Goal: Transaction & Acquisition: Purchase product/service

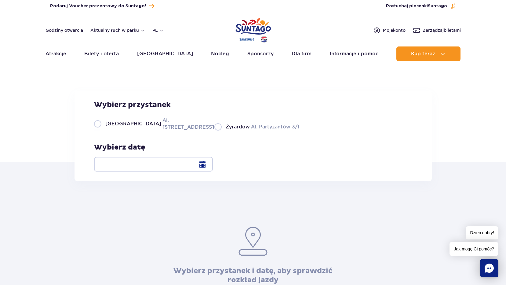
click at [97, 130] on label "Warszawa Al. Jerozolimskie 56" at bounding box center [150, 124] width 113 height 14
click at [97, 130] on input "Warszawa Al. Jerozolimskie 56" at bounding box center [97, 129] width 7 height 1
radio input "true"
click at [213, 165] on div at bounding box center [153, 164] width 119 height 15
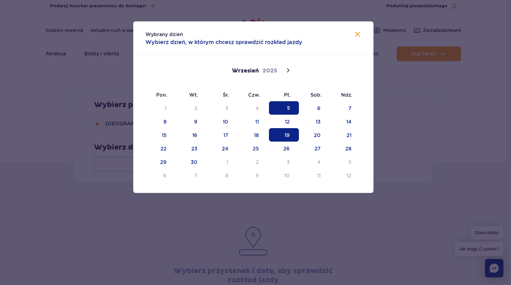
click at [287, 135] on span "19" at bounding box center [284, 134] width 30 height 13
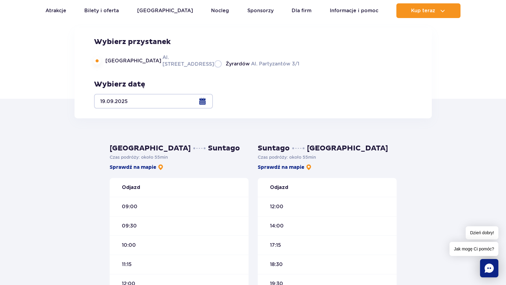
scroll to position [92, 0]
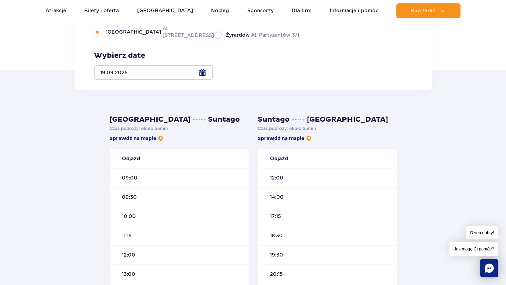
click at [213, 75] on div at bounding box center [153, 72] width 119 height 15
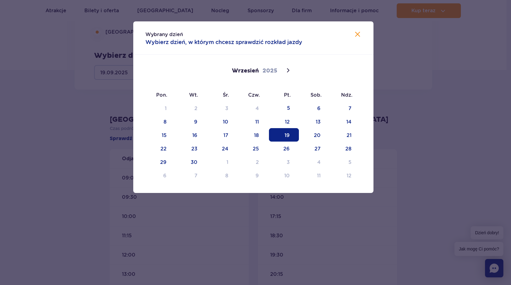
click at [287, 136] on span "19" at bounding box center [284, 134] width 30 height 13
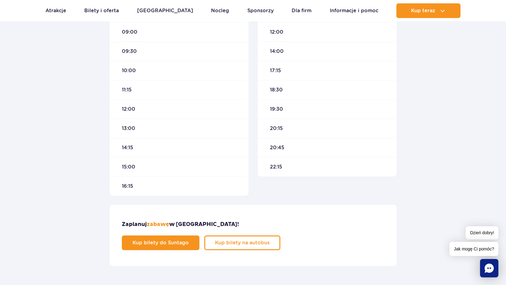
scroll to position [244, 0]
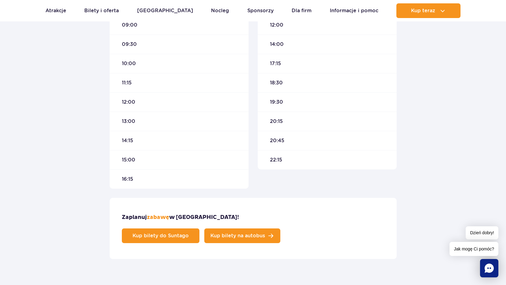
click at [265, 233] on span "Kup bilety na autobus" at bounding box center [237, 235] width 55 height 5
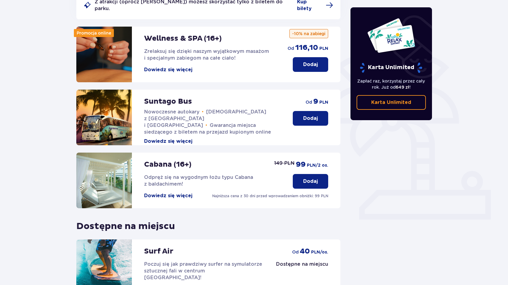
scroll to position [92, 0]
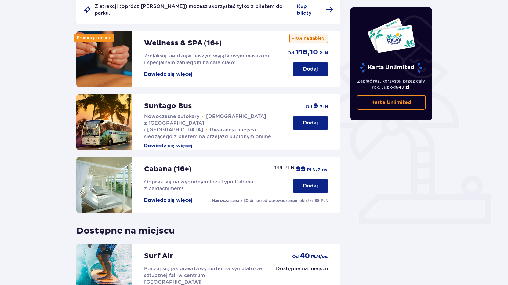
click at [313, 119] on p "Dodaj" at bounding box center [310, 122] width 15 height 7
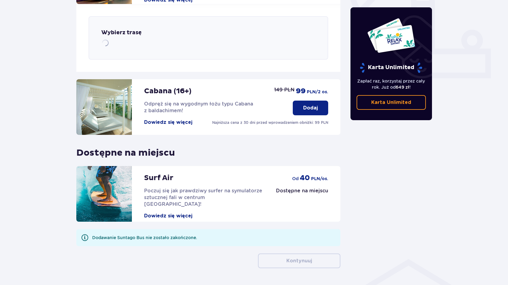
scroll to position [240, 0]
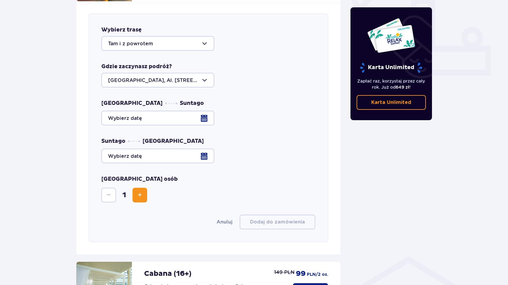
click at [205, 74] on div at bounding box center [157, 80] width 113 height 15
click at [153, 95] on p "Warszawa, Al. Jerozolimskie 56" at bounding box center [158, 101] width 100 height 13
click at [205, 111] on div at bounding box center [208, 118] width 214 height 15
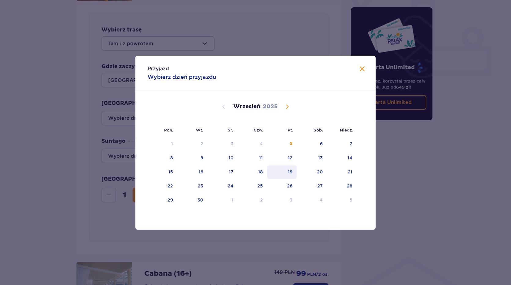
click at [290, 172] on div "19" at bounding box center [290, 172] width 5 height 6
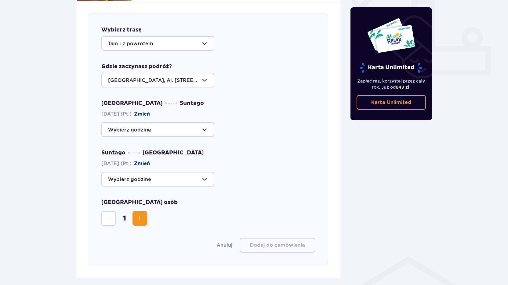
click at [204, 123] on div at bounding box center [157, 129] width 113 height 15
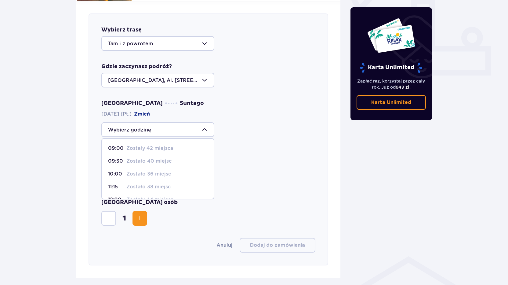
click at [138, 183] on p "Zostało 38 miejsc" at bounding box center [148, 186] width 44 height 7
type input "11:15"
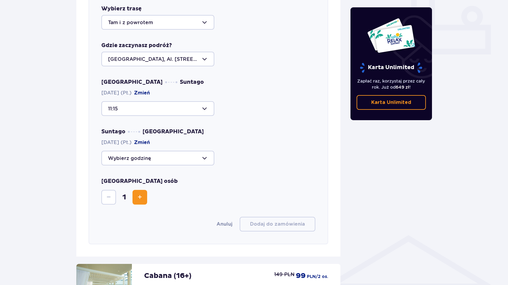
scroll to position [271, 0]
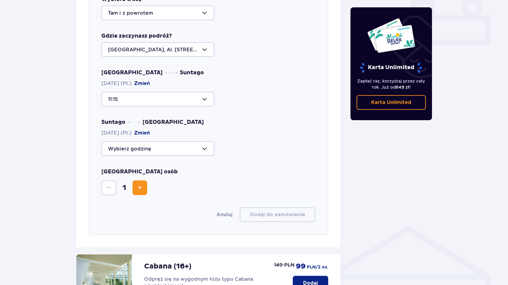
click at [204, 143] on div at bounding box center [157, 148] width 113 height 15
click at [271, 168] on div "Liczba osób 1" at bounding box center [208, 181] width 214 height 27
click at [140, 184] on span "Increase" at bounding box center [139, 187] width 7 height 7
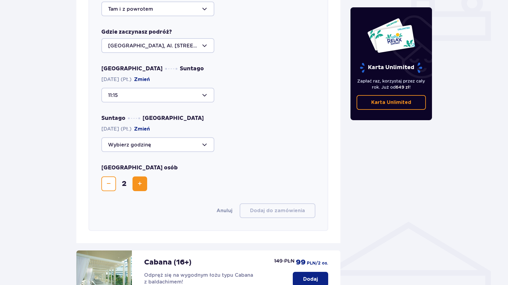
scroll to position [240, 0]
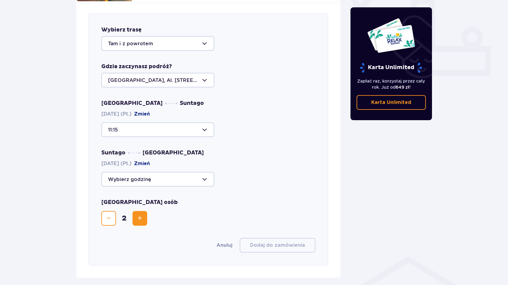
click at [204, 38] on div at bounding box center [157, 43] width 113 height 15
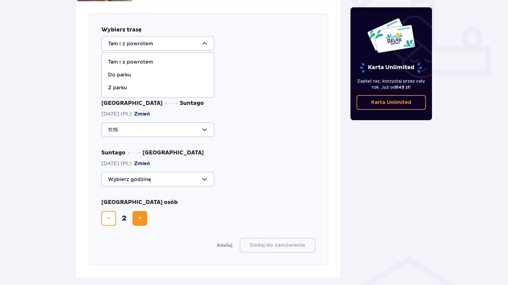
click at [126, 71] on p "Do parku" at bounding box center [119, 74] width 23 height 7
type input "Do parku"
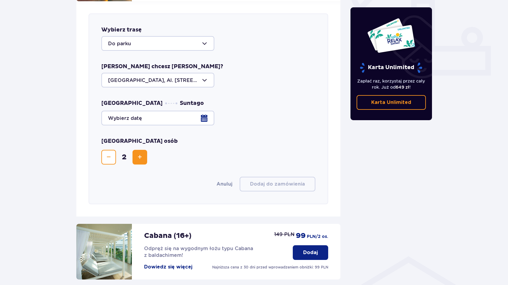
click at [204, 113] on div at bounding box center [208, 118] width 214 height 15
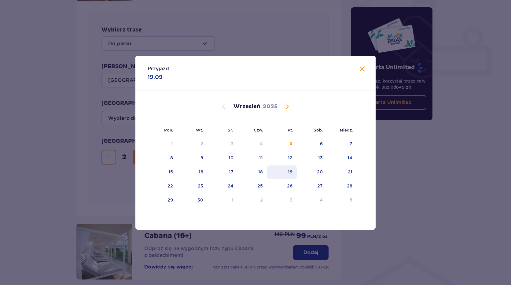
click at [289, 172] on div "19" at bounding box center [290, 172] width 5 height 6
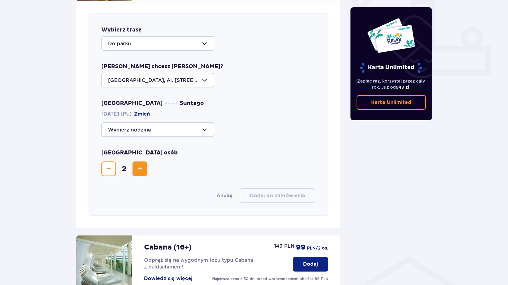
click at [205, 123] on div at bounding box center [157, 129] width 113 height 15
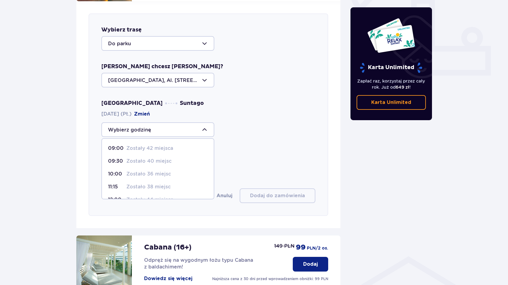
click at [117, 183] on p "11:15" at bounding box center [116, 186] width 16 height 7
type input "11:15"
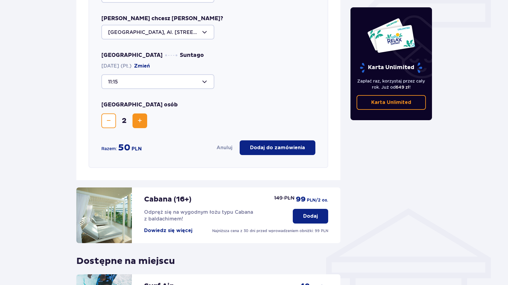
scroll to position [301, 0]
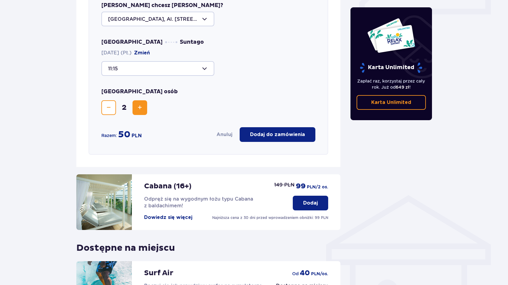
click at [275, 131] on p "Dodaj do zamówienia" at bounding box center [277, 134] width 55 height 7
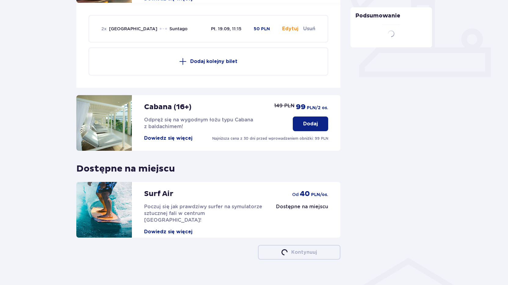
scroll to position [240, 0]
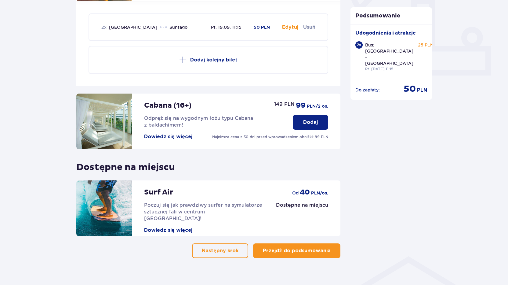
click at [302, 247] on p "Przejdź do podsumowania" at bounding box center [297, 250] width 68 height 7
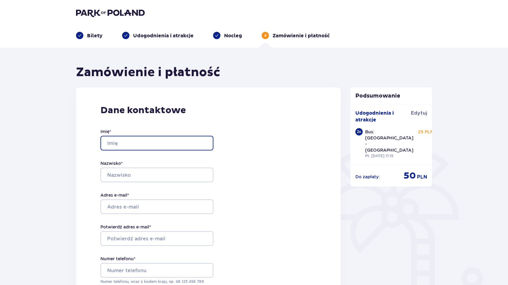
click at [148, 141] on input "Imię *" at bounding box center [156, 143] width 113 height 15
type input "Izabela"
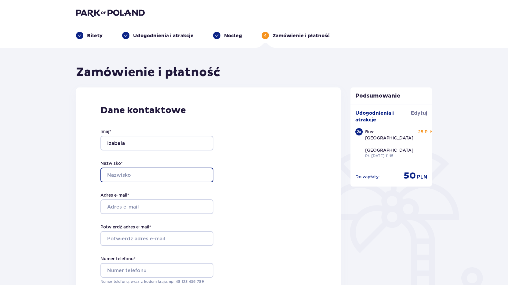
type input "Piotrowska"
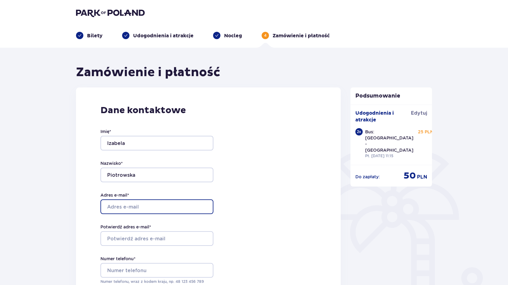
type input "[EMAIL_ADDRESS][DOMAIN_NAME]"
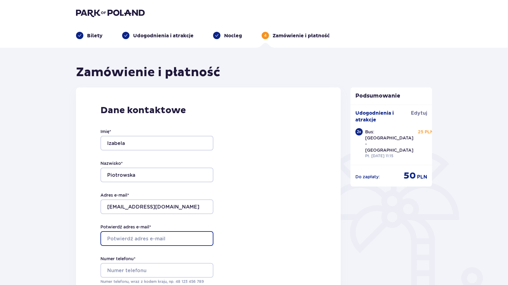
type input "[EMAIL_ADDRESS][DOMAIN_NAME]"
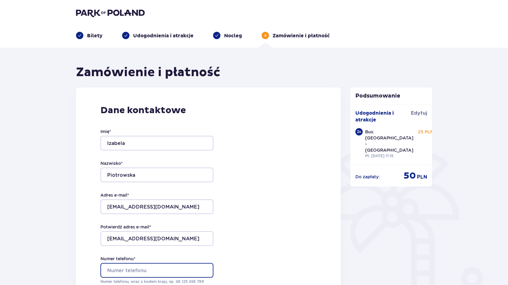
type input "668170882"
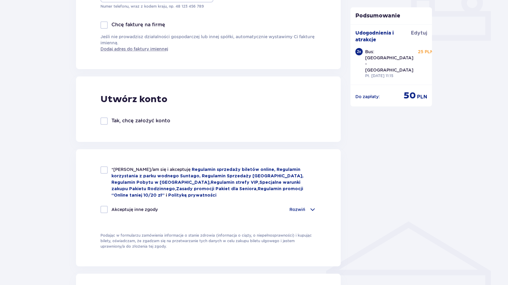
scroll to position [336, 0]
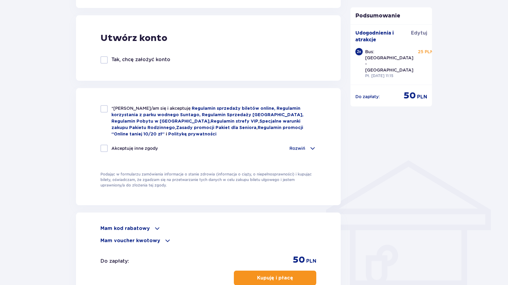
click at [104, 110] on div at bounding box center [103, 108] width 7 height 7
checkbox input "true"
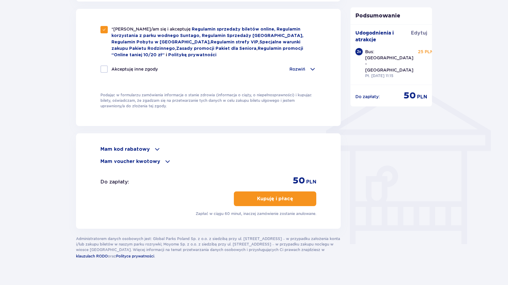
scroll to position [424, 0]
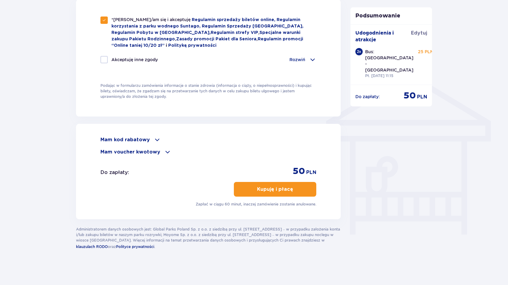
click at [274, 186] on p "Kupuję i płacę" at bounding box center [275, 189] width 36 height 7
